Goal: Task Accomplishment & Management: Manage account settings

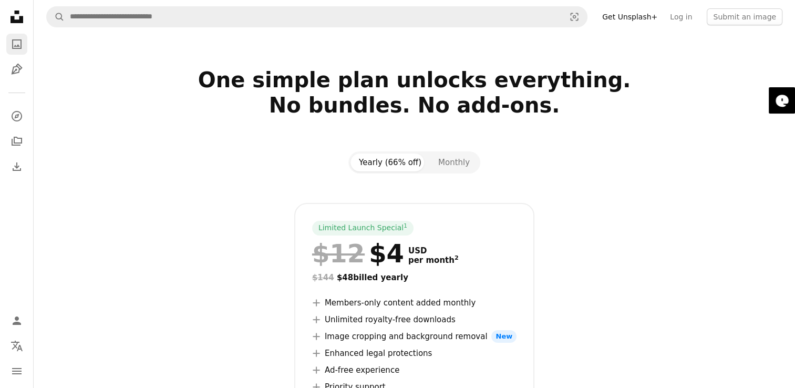
click at [17, 47] on icon "A photo" at bounding box center [17, 44] width 13 height 13
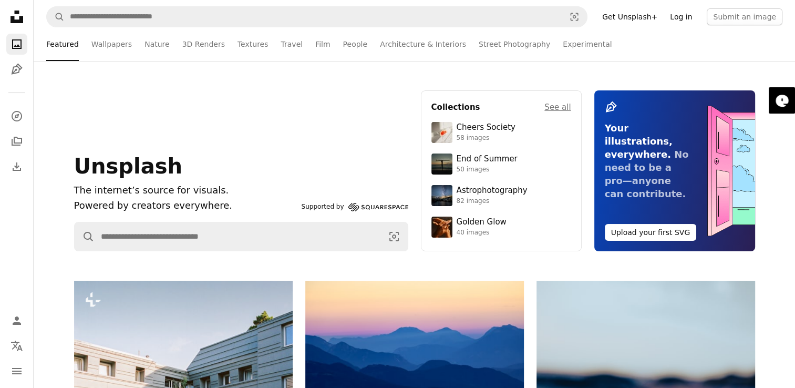
click at [687, 12] on link "Log in" at bounding box center [681, 16] width 35 height 17
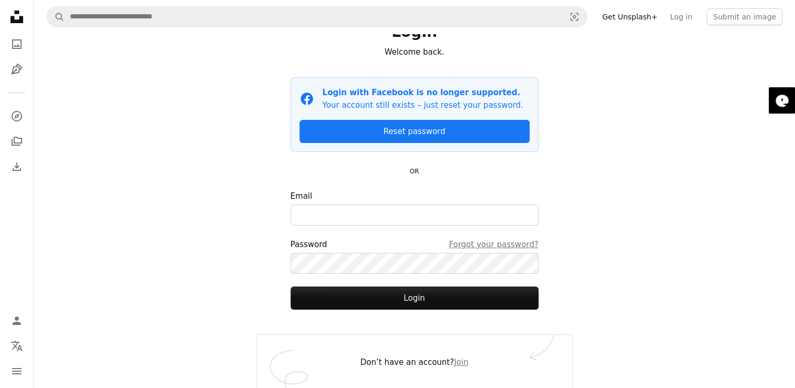
scroll to position [37, 0]
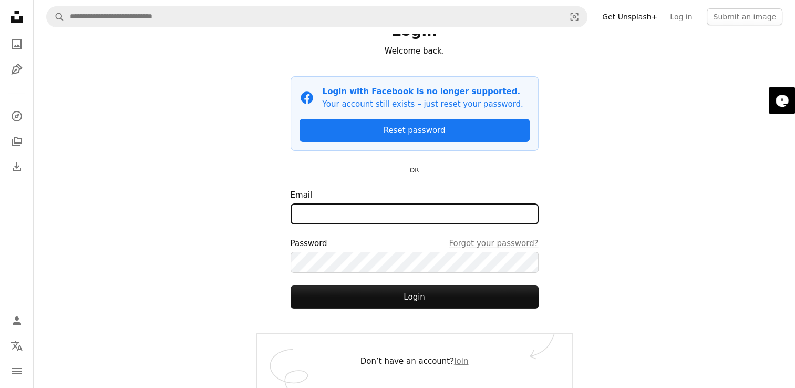
click at [369, 218] on input "Email" at bounding box center [415, 213] width 248 height 21
type input "**********"
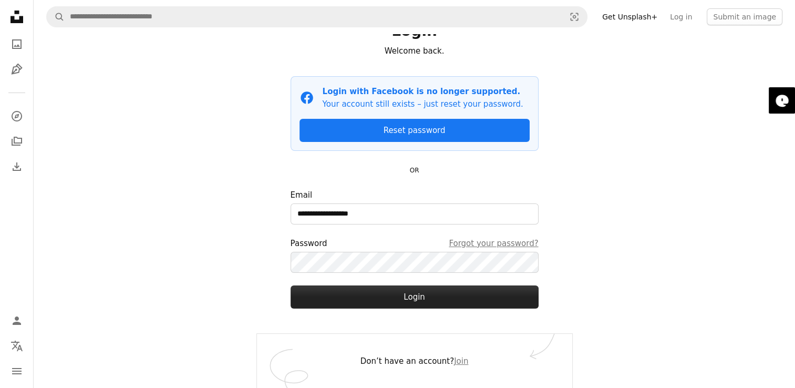
click at [455, 287] on button "Login" at bounding box center [415, 296] width 248 height 23
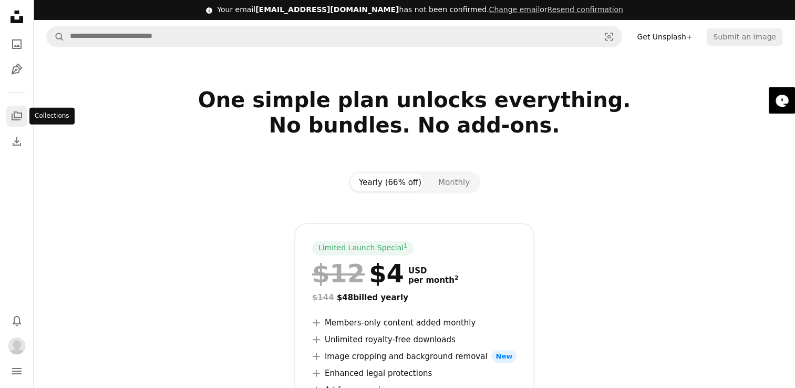
click at [13, 118] on icon "A stack of folders" at bounding box center [17, 116] width 13 height 13
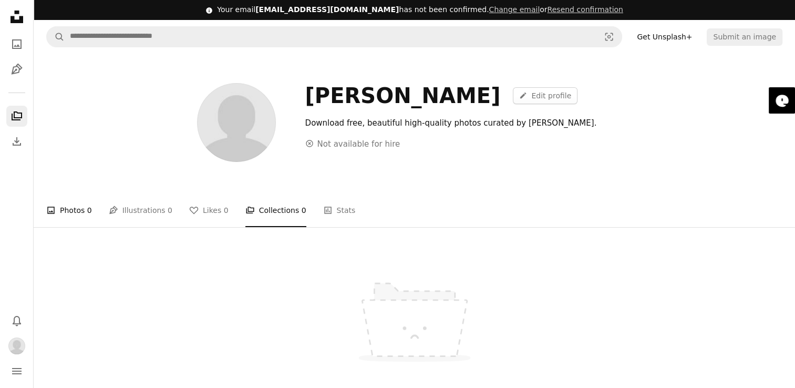
drag, startPoint x: 90, startPoint y: 215, endPoint x: 85, endPoint y: 212, distance: 6.6
click at [90, 214] on ul "A photo Photos 0 Pen Tool Illustrations 0 A heart Likes 0 A stack of folders Co…" at bounding box center [414, 210] width 736 height 34
click at [80, 211] on link "A photo Photos 0" at bounding box center [69, 210] width 46 height 34
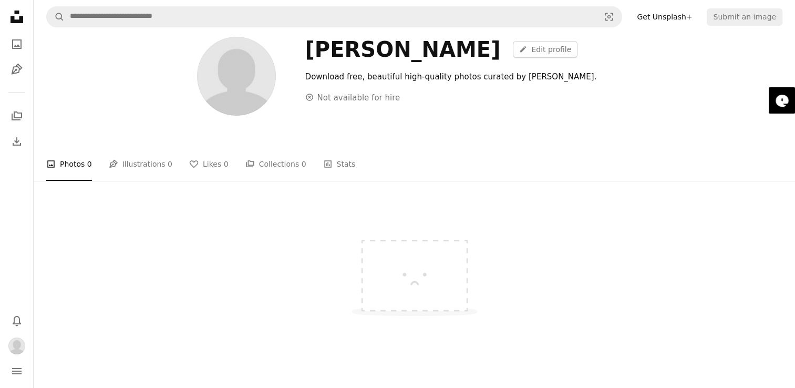
scroll to position [53, 0]
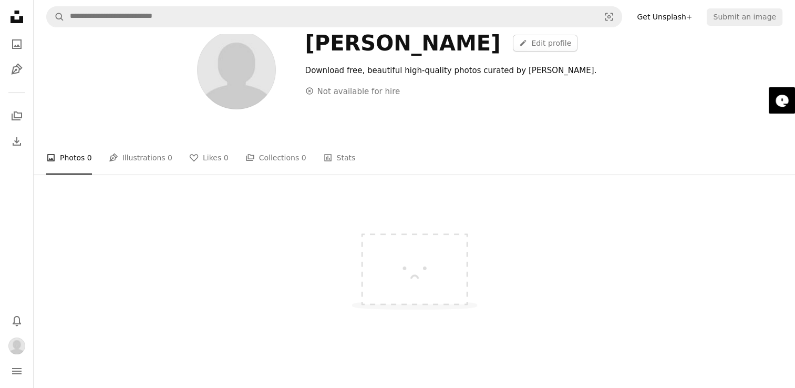
click at [412, 268] on img at bounding box center [415, 263] width 158 height 118
click at [525, 40] on link "A pencil Edit profile" at bounding box center [545, 43] width 65 height 17
click at [19, 15] on icon "Unsplash logo Unsplash Home" at bounding box center [16, 16] width 21 height 21
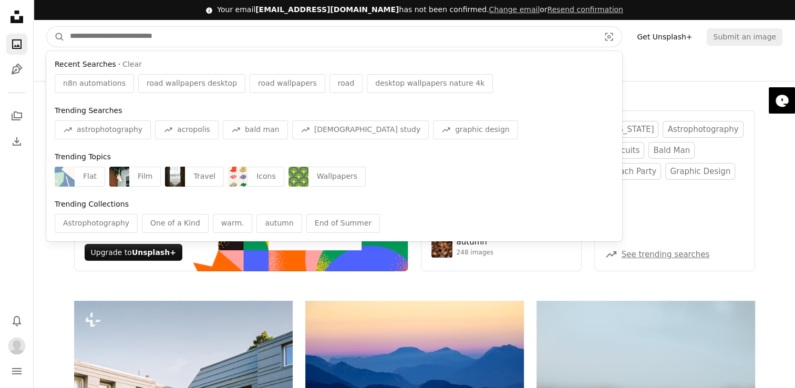
click at [454, 27] on input "Find visuals sitewide" at bounding box center [331, 37] width 532 height 20
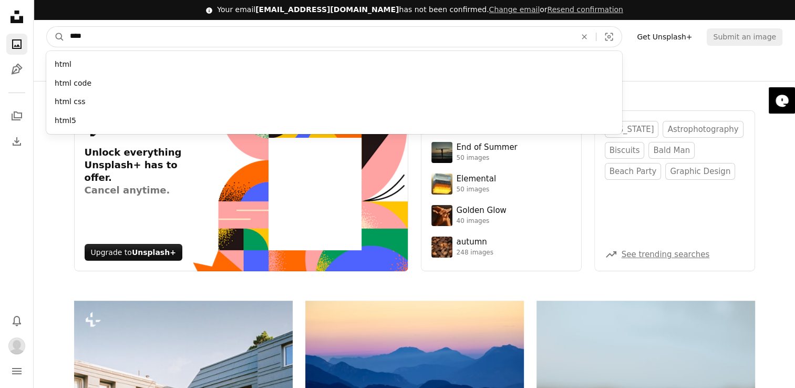
type input "****"
click at [47, 27] on button "A magnifying glass" at bounding box center [56, 37] width 18 height 20
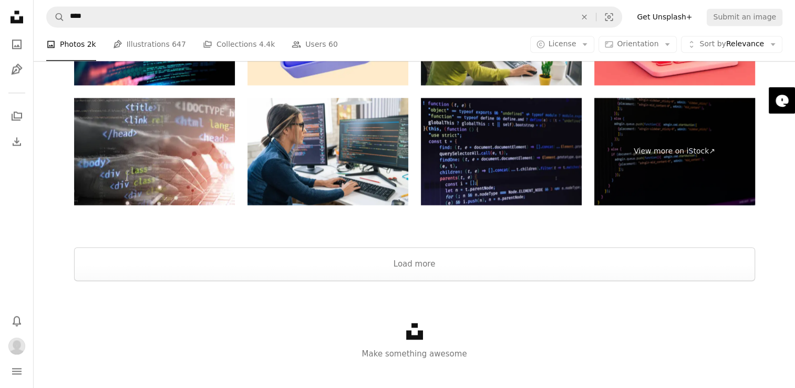
scroll to position [1621, 0]
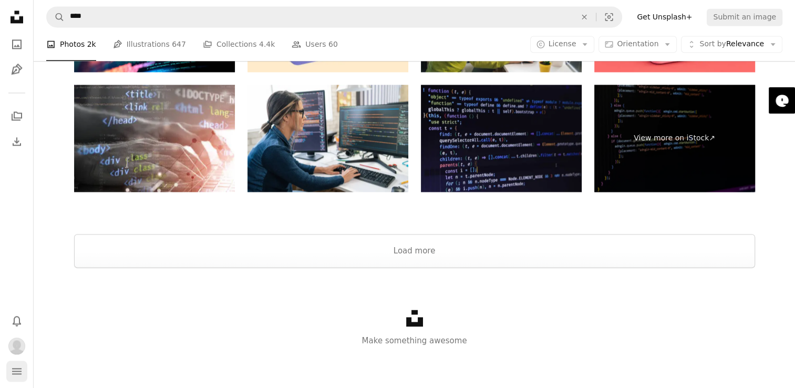
click at [6, 365] on button "navigation menu" at bounding box center [16, 370] width 21 height 21
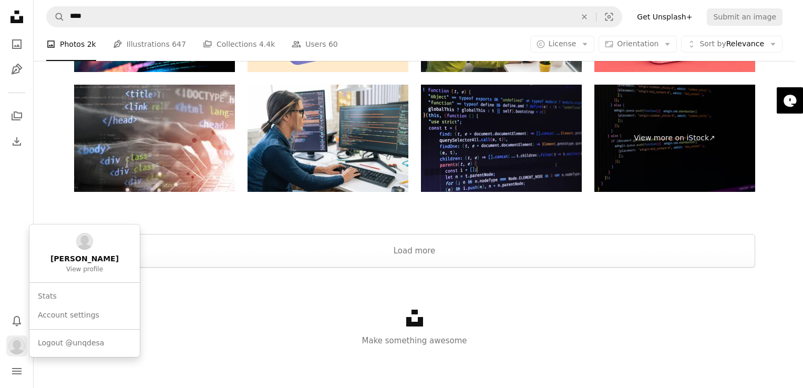
click at [12, 344] on img "Profile" at bounding box center [16, 345] width 17 height 17
click at [44, 339] on span "Logout @unqdesa" at bounding box center [71, 343] width 66 height 11
